Goal: Complete application form

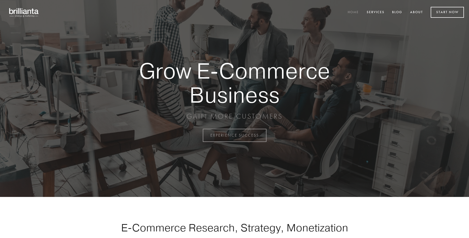
scroll to position [1331, 0]
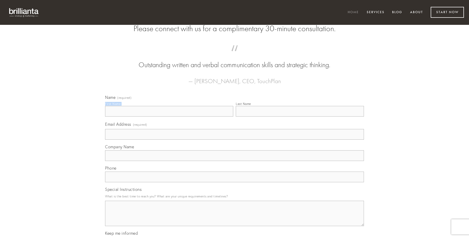
type input "[PERSON_NAME]"
click at [300, 117] on input "Last Name" at bounding box center [300, 111] width 128 height 11
type input "[PERSON_NAME]"
click at [235, 140] on input "Email Address (required)" at bounding box center [234, 134] width 259 height 11
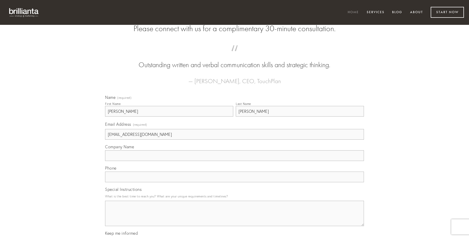
type input "[EMAIL_ADDRESS][DOMAIN_NAME]"
click at [235, 161] on input "Company Name" at bounding box center [234, 156] width 259 height 11
type input "depulso"
click at [235, 183] on input "text" at bounding box center [234, 177] width 259 height 11
click at [235, 218] on textarea "Special Instructions" at bounding box center [234, 213] width 259 height 25
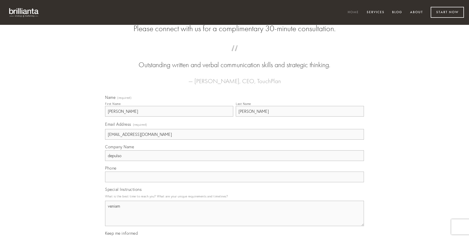
type textarea "veniam"
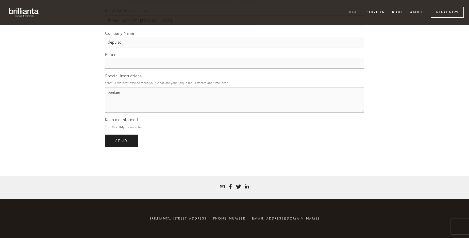
click at [122, 141] on span "send" at bounding box center [121, 141] width 12 height 5
